Goal: Information Seeking & Learning: Learn about a topic

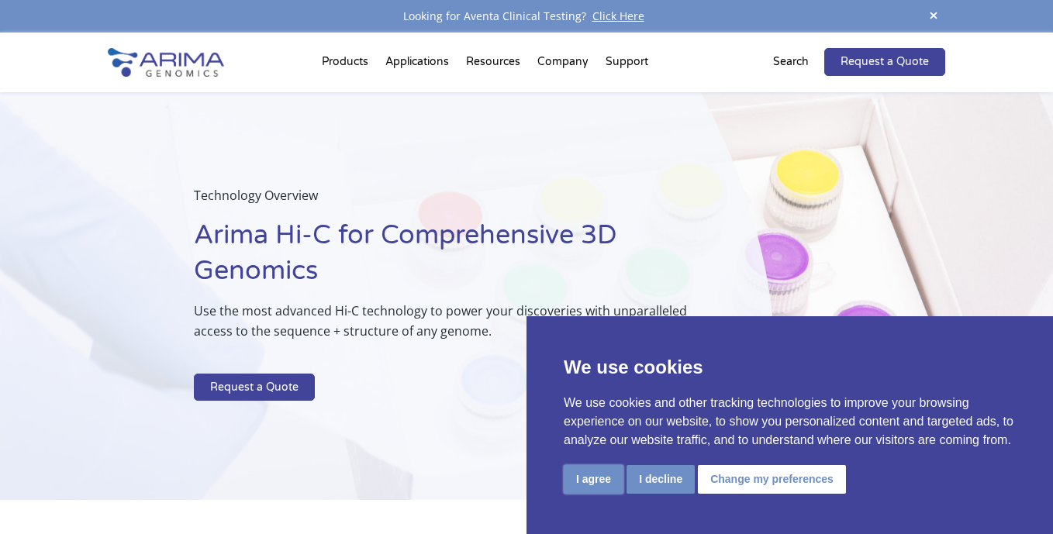
click at [576, 474] on button "I agree" at bounding box center [594, 479] width 60 height 29
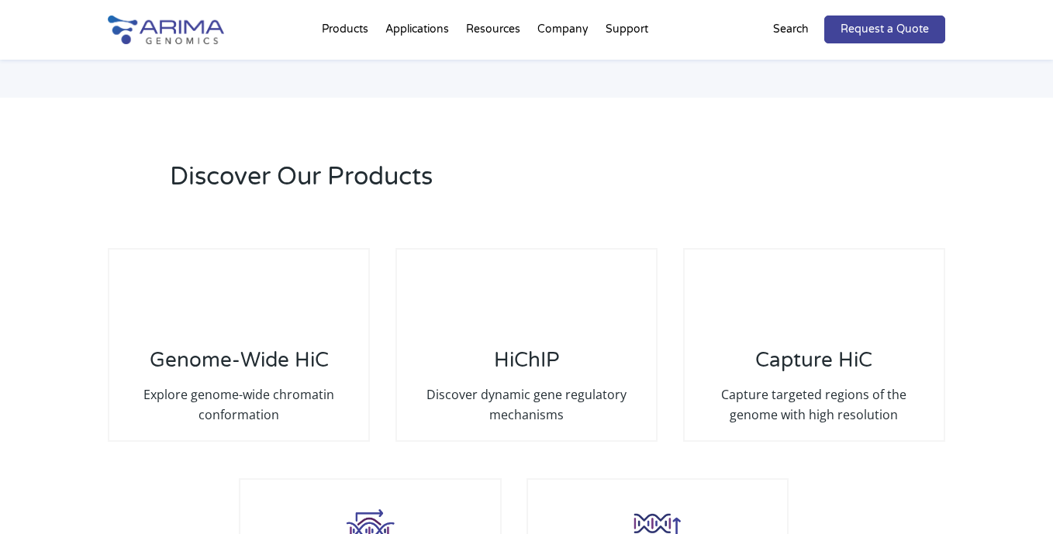
scroll to position [2858, 0]
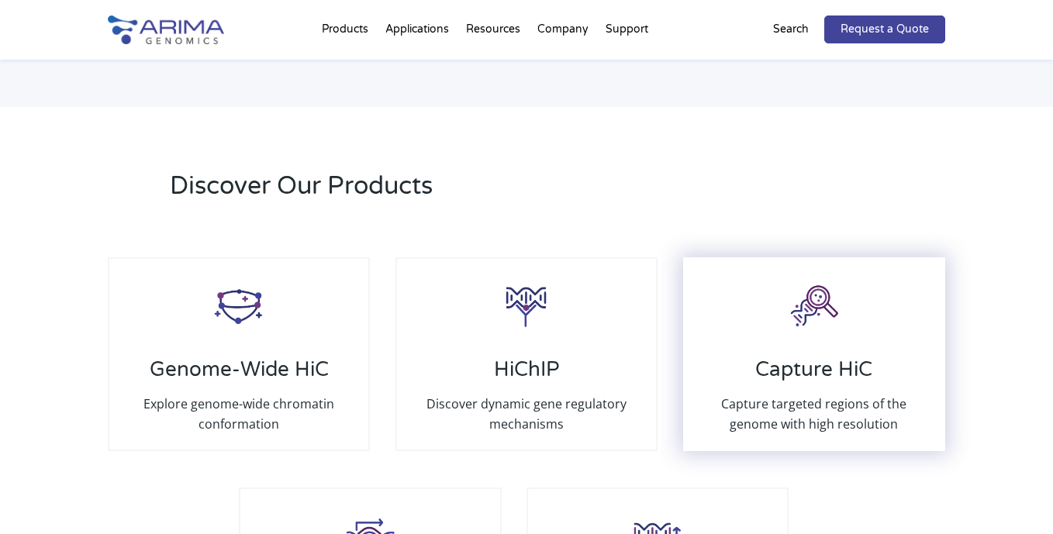
click at [768, 357] on h3 "Capture HiC" at bounding box center [814, 375] width 228 height 36
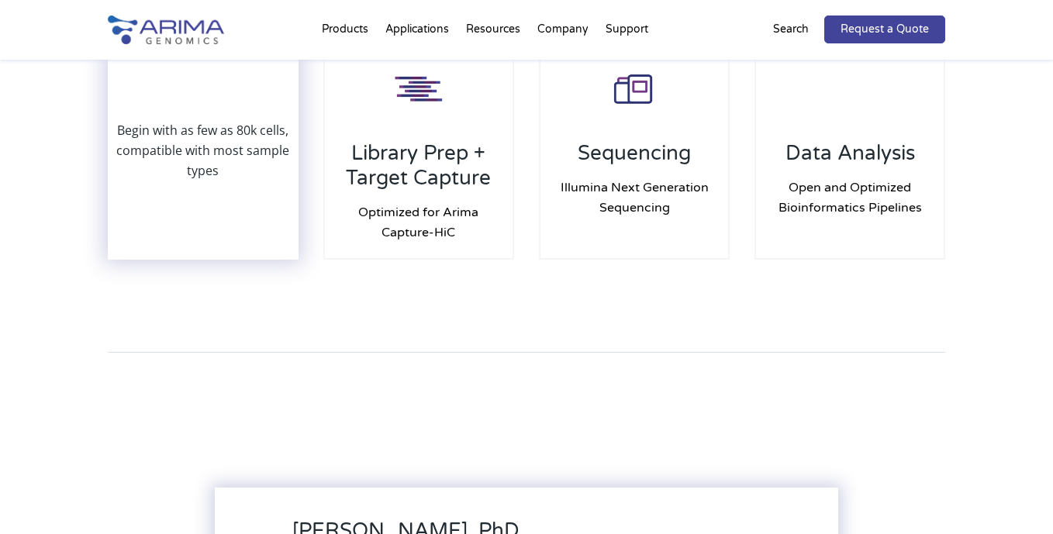
scroll to position [1633, 0]
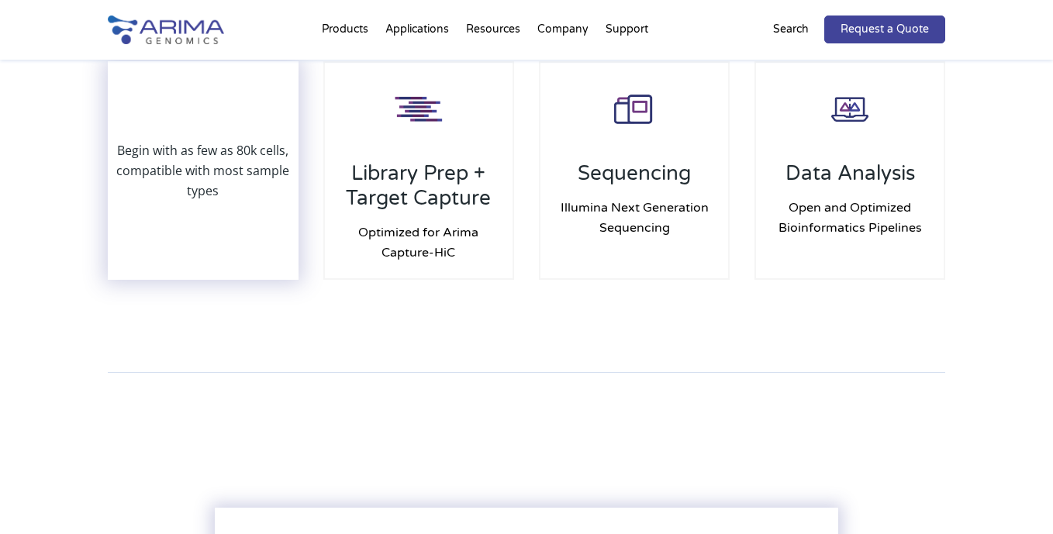
click at [245, 173] on p "Begin with as few as 80k cells, compatible with most sample types" at bounding box center [203, 170] width 188 height 60
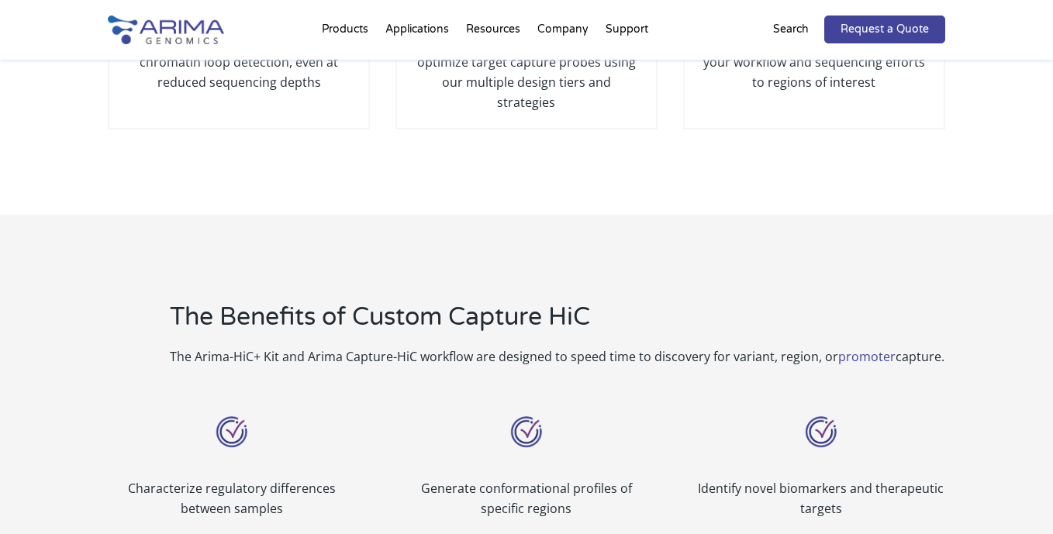
scroll to position [487, 0]
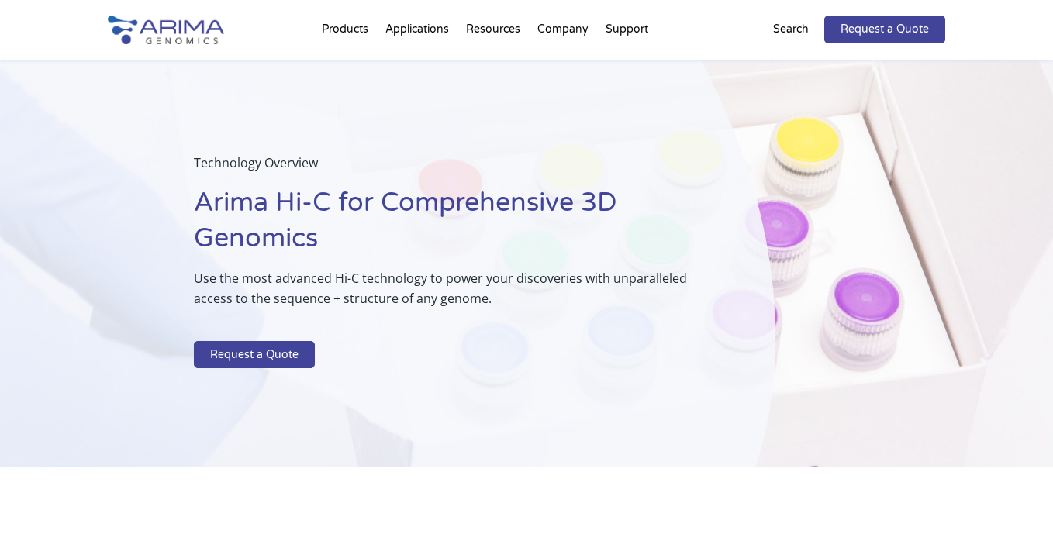
click at [795, 32] on p "Search" at bounding box center [791, 29] width 36 height 20
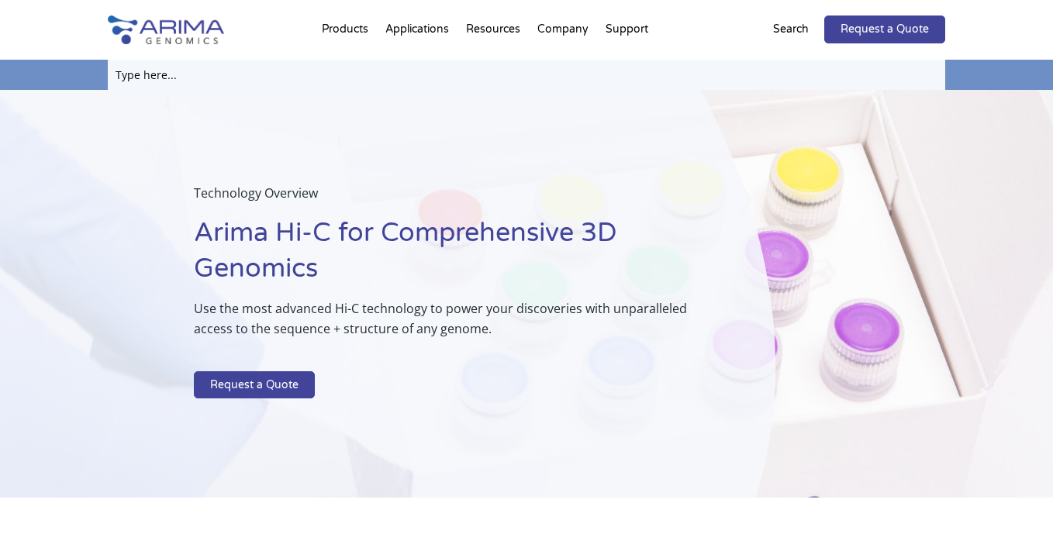
click at [350, 79] on input "text" at bounding box center [526, 75] width 837 height 30
type input "scHi-C"
click input "Search" at bounding box center [0, 0] width 0 height 0
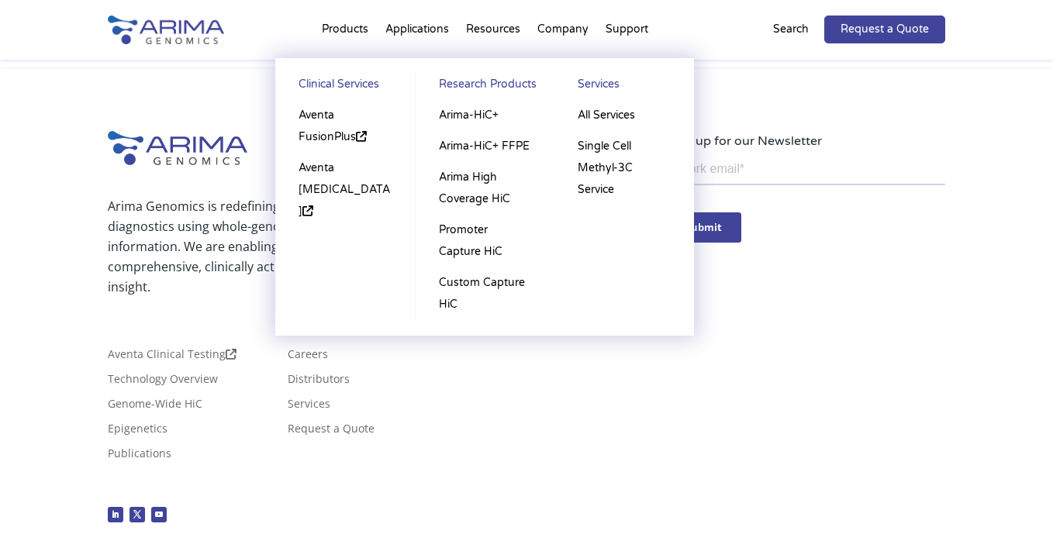
scroll to position [187, 0]
